Goal: Check status: Check status

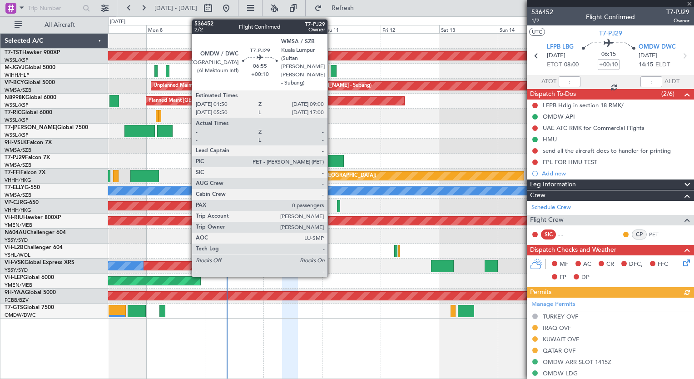
click at [332, 160] on div at bounding box center [335, 161] width 18 height 12
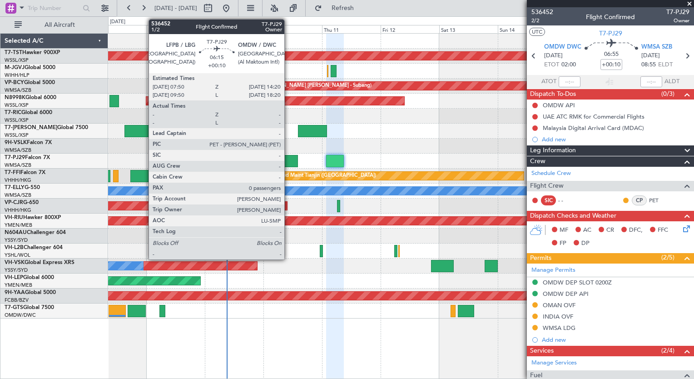
click at [288, 164] on div at bounding box center [290, 161] width 16 height 12
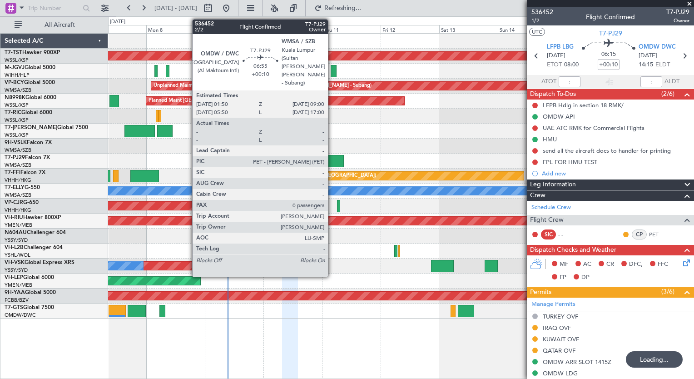
click at [333, 162] on div at bounding box center [335, 161] width 18 height 12
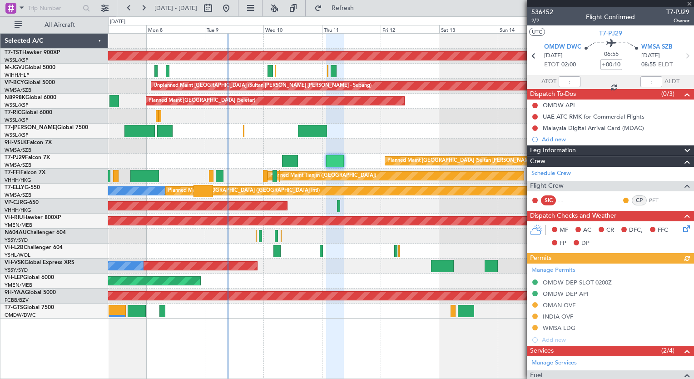
scroll to position [82, 0]
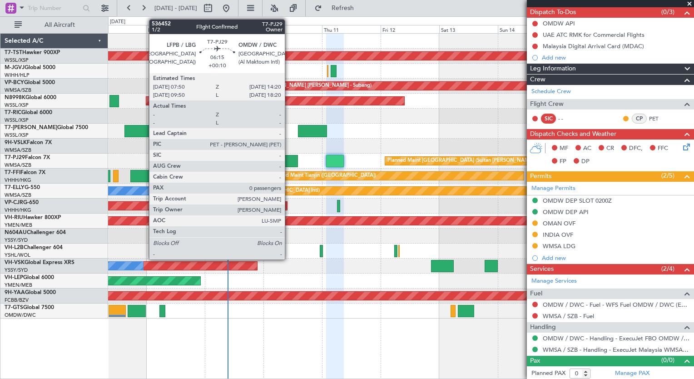
click at [289, 163] on div at bounding box center [290, 161] width 16 height 12
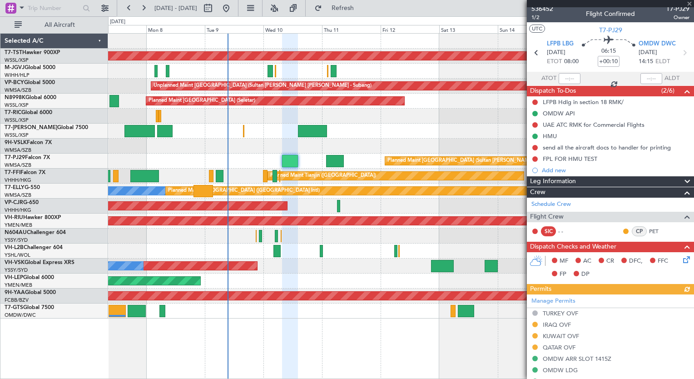
scroll to position [0, 0]
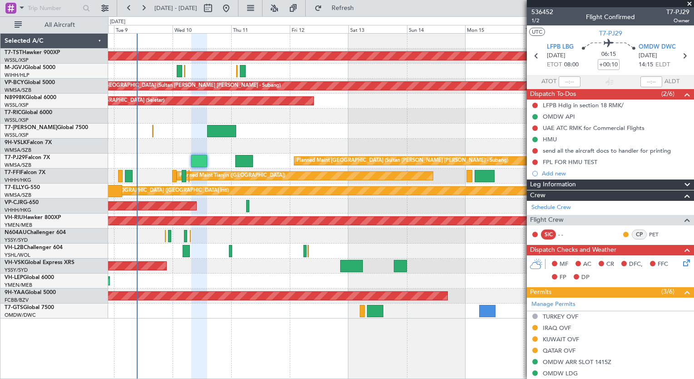
click at [224, 233] on div at bounding box center [401, 236] width 586 height 15
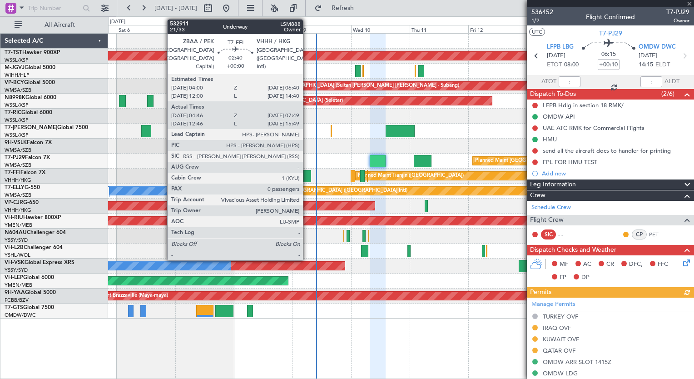
click at [307, 176] on div at bounding box center [307, 176] width 8 height 12
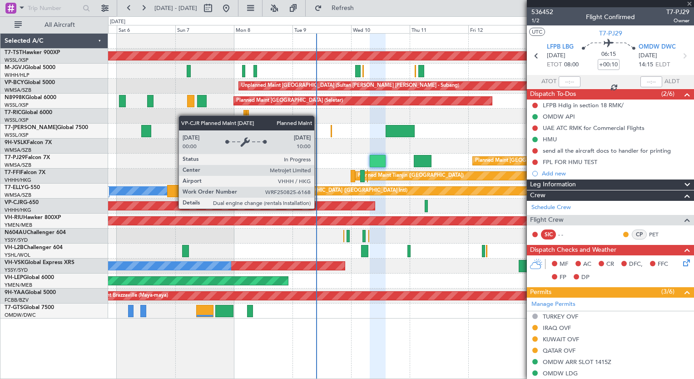
type input "04:46"
type input "07:49"
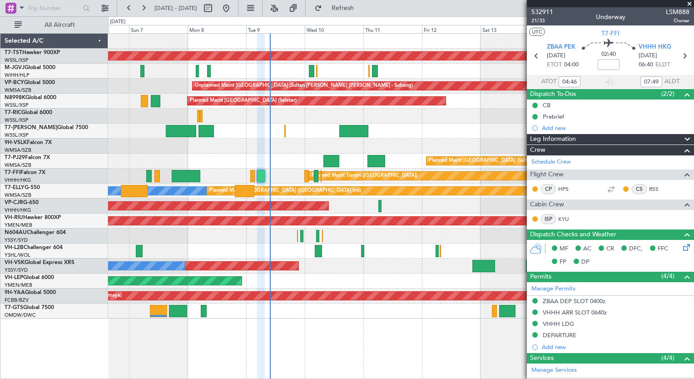
click at [351, 261] on div "Unplanned Maint Sydney ([PERSON_NAME] Intl) No Crew" at bounding box center [401, 266] width 586 height 15
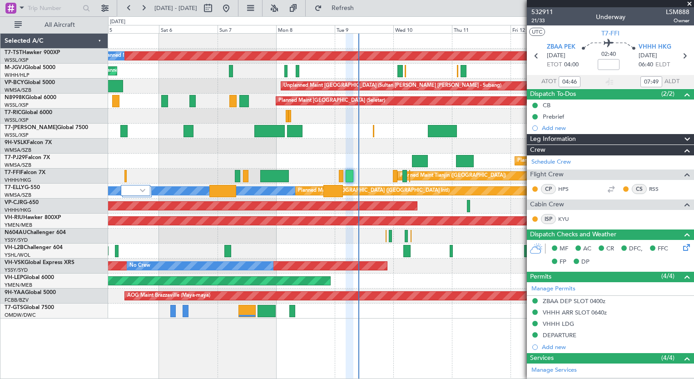
click at [324, 257] on div "Unplanned Maint [GEOGRAPHIC_DATA] ([GEOGRAPHIC_DATA])" at bounding box center [401, 251] width 586 height 15
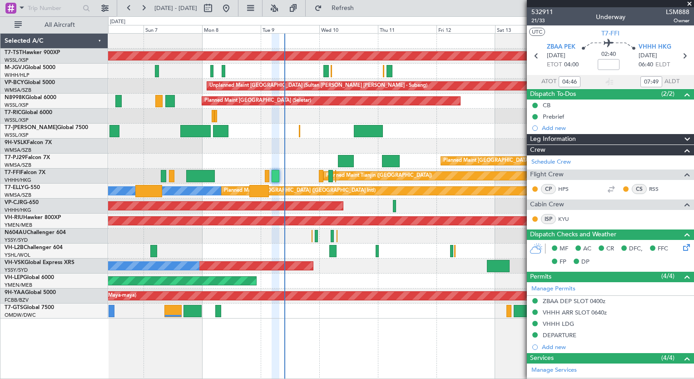
click at [249, 244] on div "Planned Maint [GEOGRAPHIC_DATA] (Seletar) Planned Maint Planned Maint [GEOGRAPH…" at bounding box center [401, 176] width 586 height 285
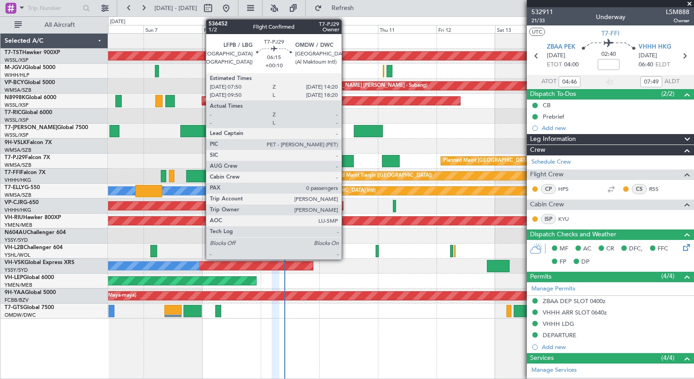
click at [346, 161] on div at bounding box center [346, 161] width 16 height 12
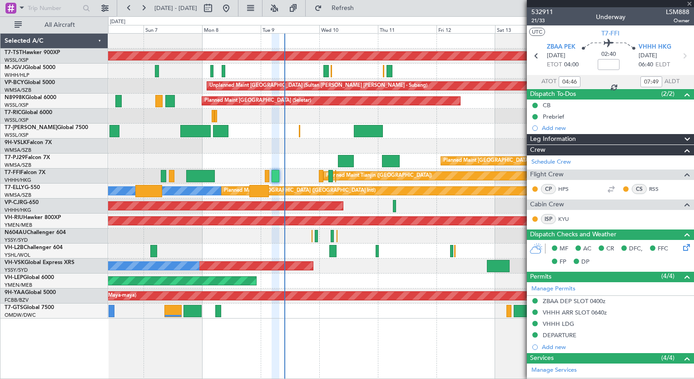
type input "+00:10"
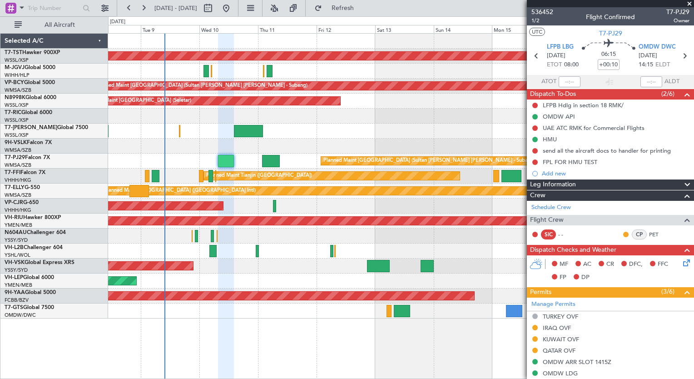
click at [269, 277] on div "Unplanned Maint Wichita (Wichita Mid-continent)" at bounding box center [401, 281] width 586 height 15
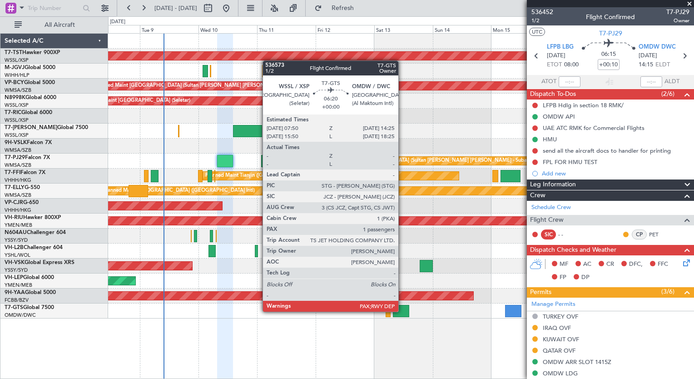
click at [403, 311] on div at bounding box center [401, 311] width 16 height 12
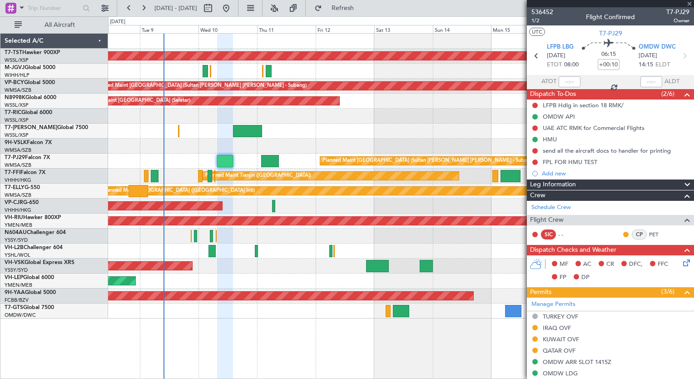
type input "2"
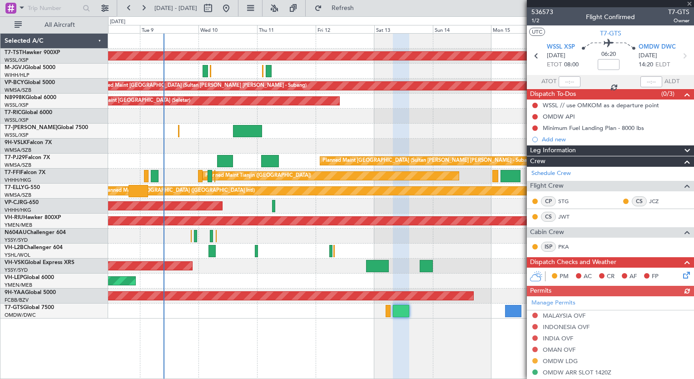
scroll to position [159, 0]
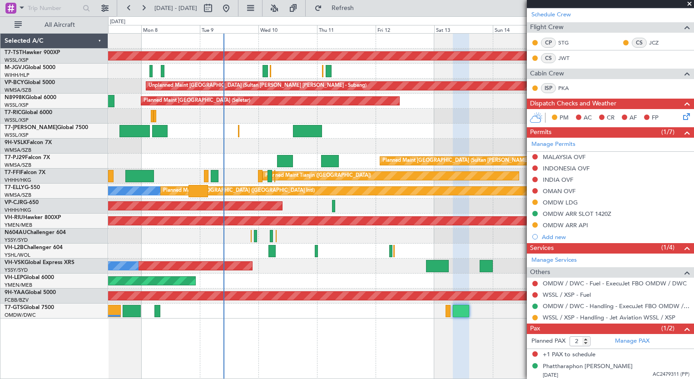
click at [238, 319] on div "Planned Maint [GEOGRAPHIC_DATA] (Seletar) Planned Maint Planned Maint [GEOGRAPH…" at bounding box center [401, 206] width 586 height 346
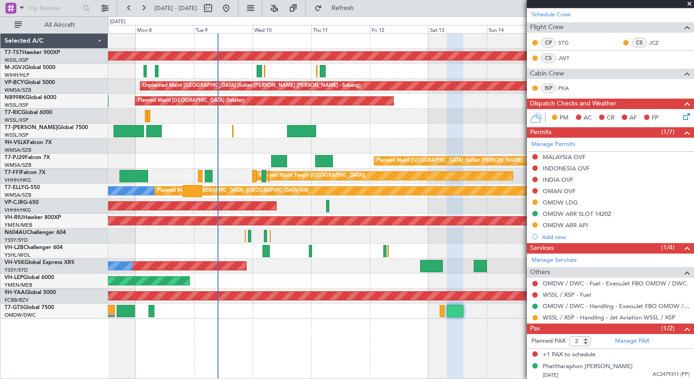
click at [227, 338] on div "Planned Maint [GEOGRAPHIC_DATA] (Seletar) Planned Maint Planned Maint [GEOGRAPH…" at bounding box center [401, 206] width 586 height 346
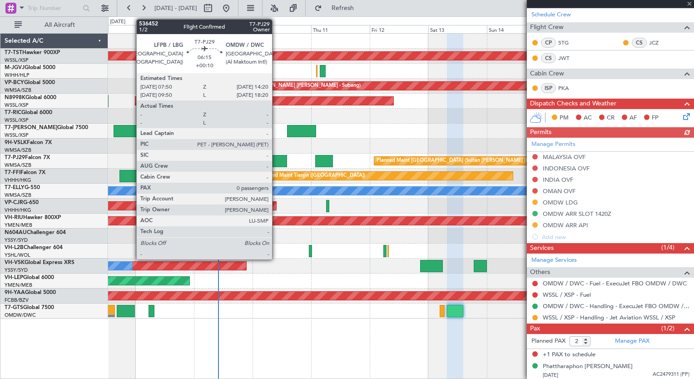
click at [276, 161] on div at bounding box center [279, 161] width 16 height 12
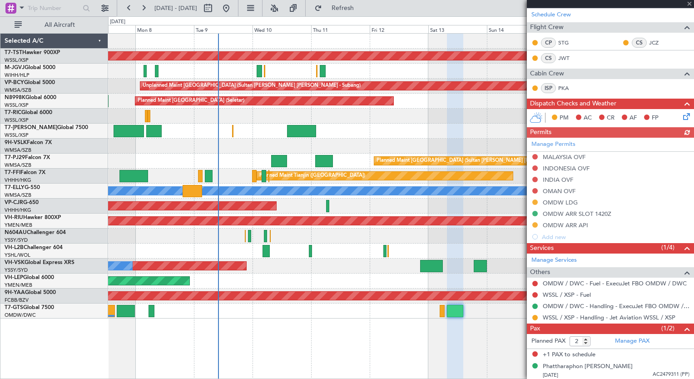
type input "+00:10"
type input "0"
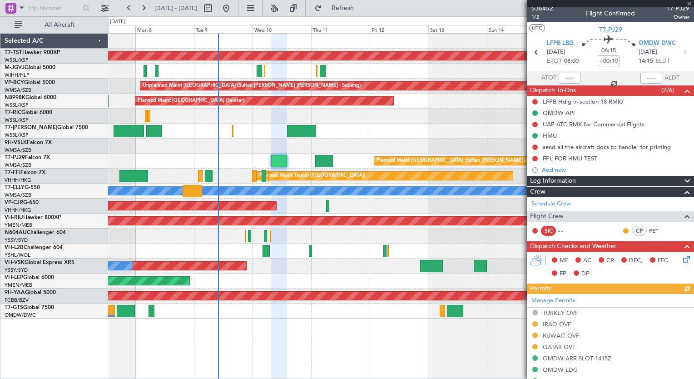
scroll to position [2, 0]
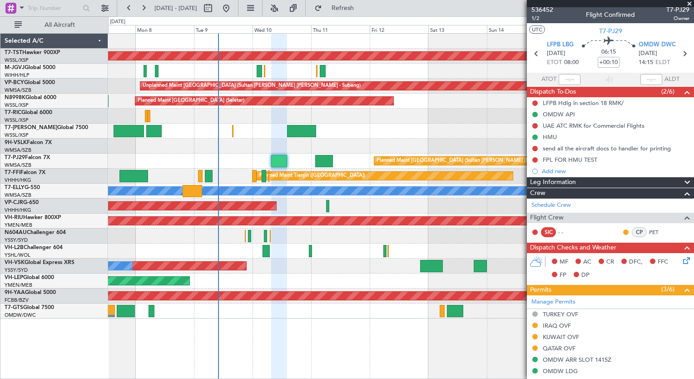
click at [244, 328] on div "Planned Maint [GEOGRAPHIC_DATA] (Seletar) Planned Maint Planned Maint [GEOGRAPH…" at bounding box center [401, 206] width 586 height 346
